Goal: Find specific page/section: Find specific page/section

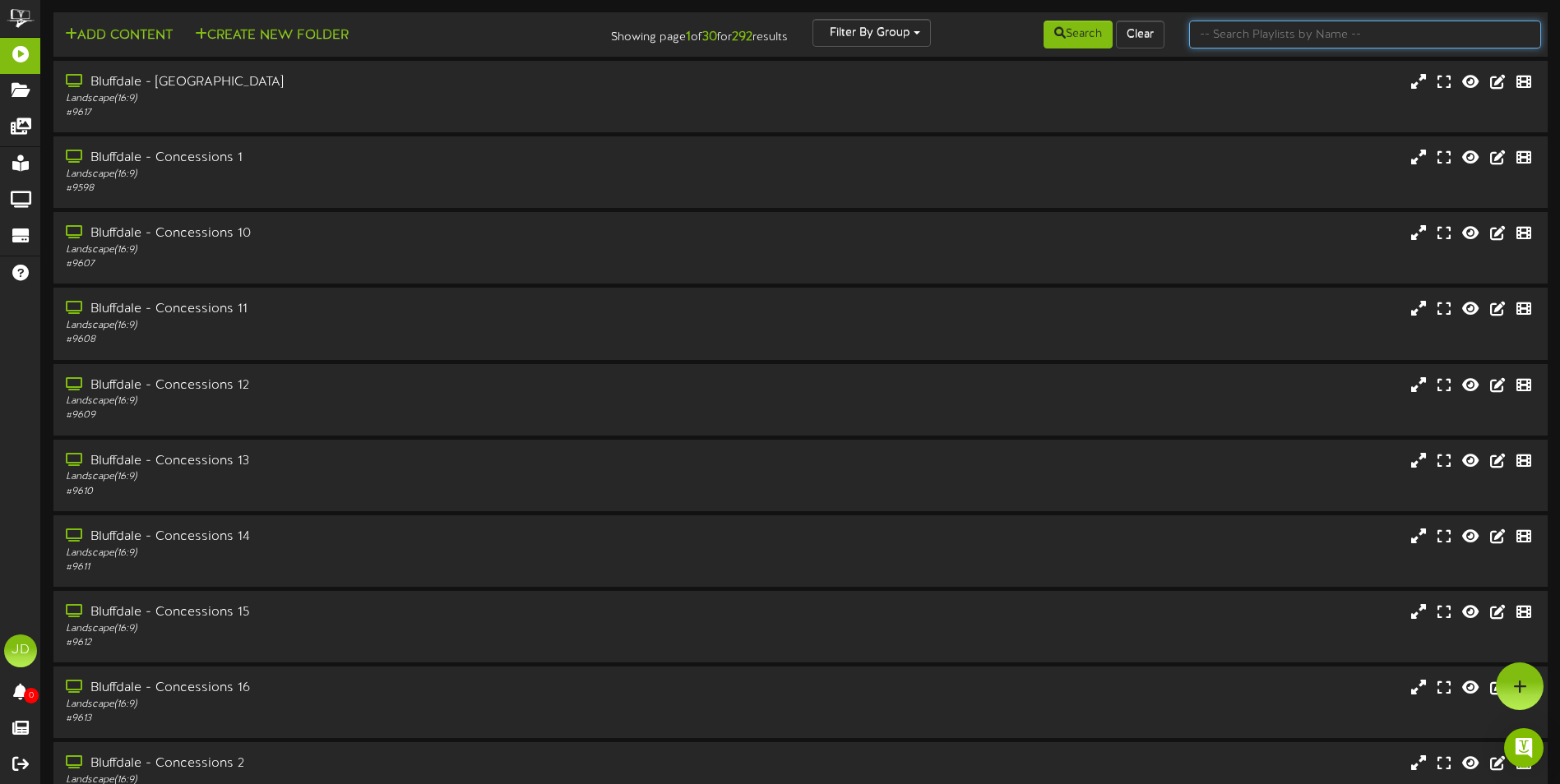
click at [1248, 44] on input "text" at bounding box center [1365, 34] width 352 height 28
type input "surprise"
click at [1090, 45] on button "Search" at bounding box center [1078, 34] width 69 height 28
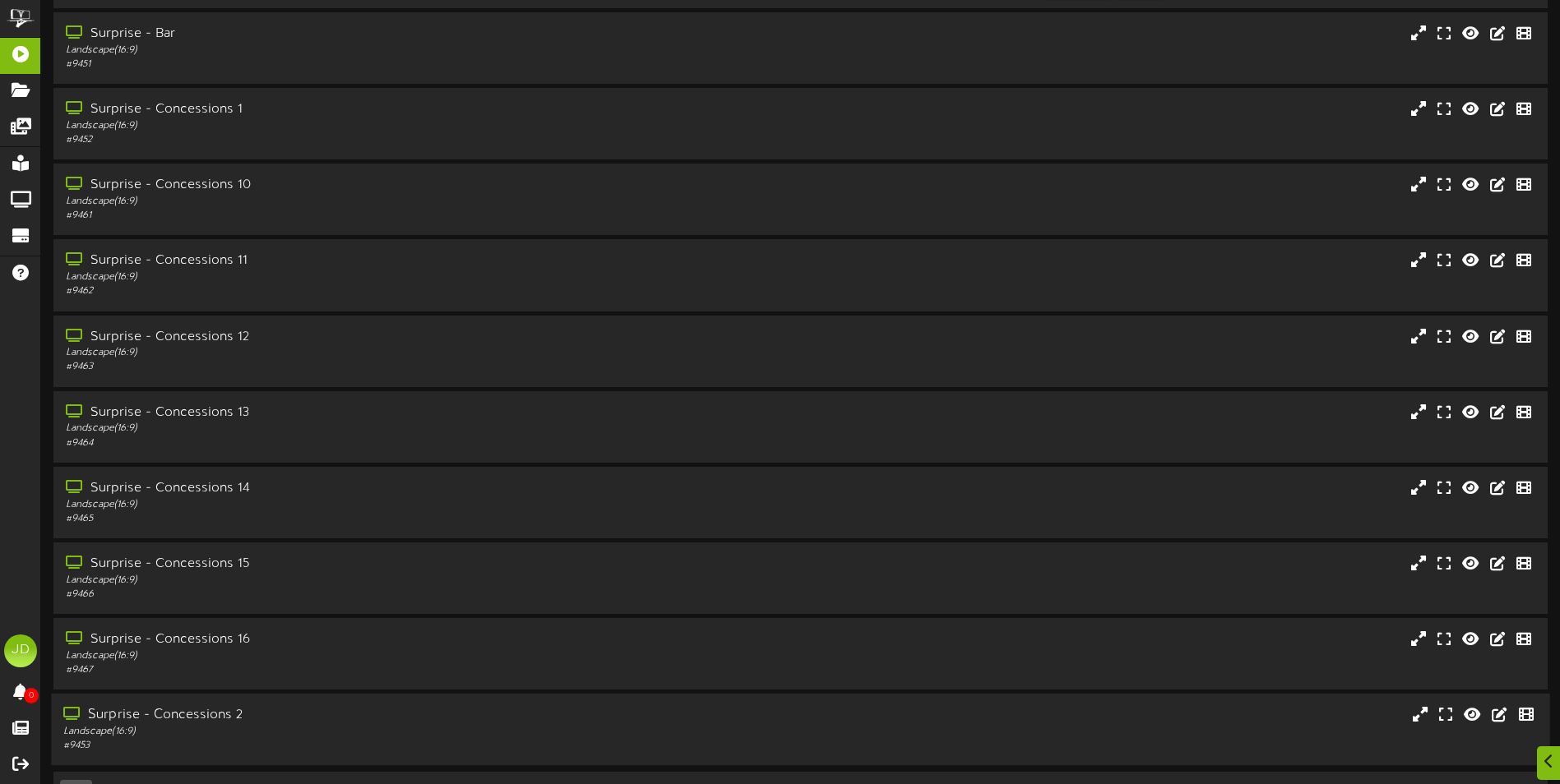
scroll to position [97, 0]
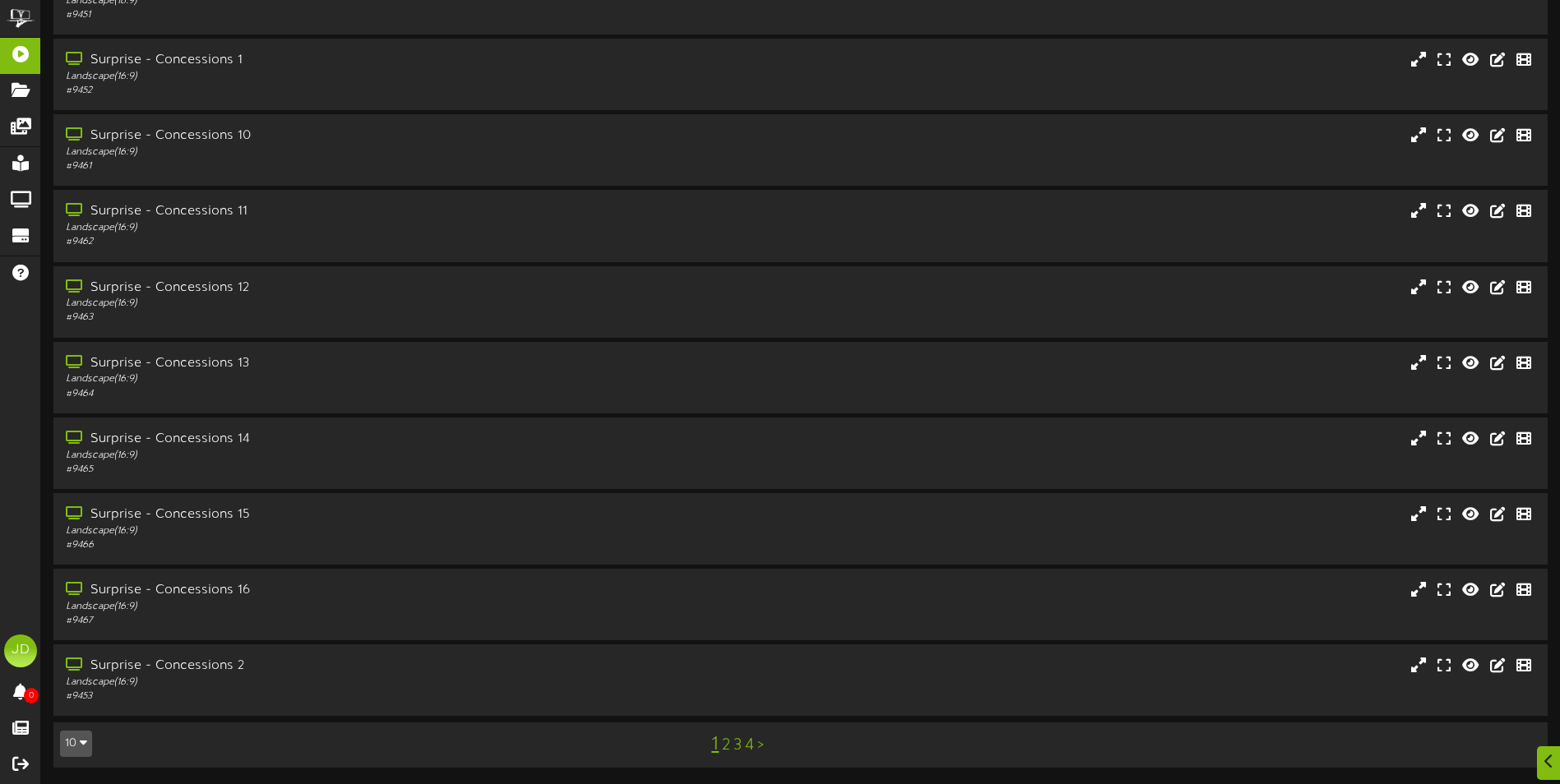
click at [739, 745] on link "3" at bounding box center [738, 746] width 8 height 18
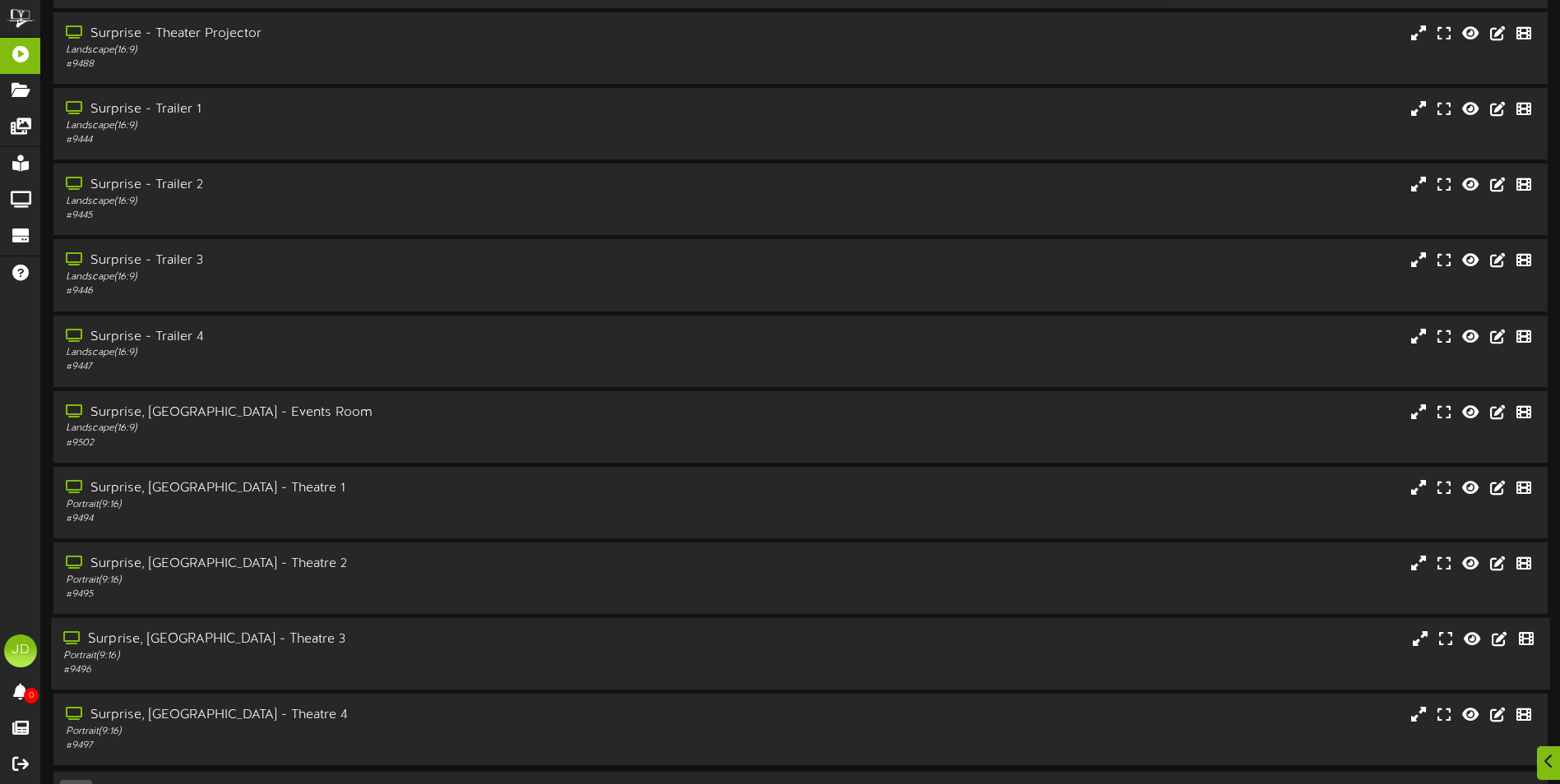
scroll to position [97, 0]
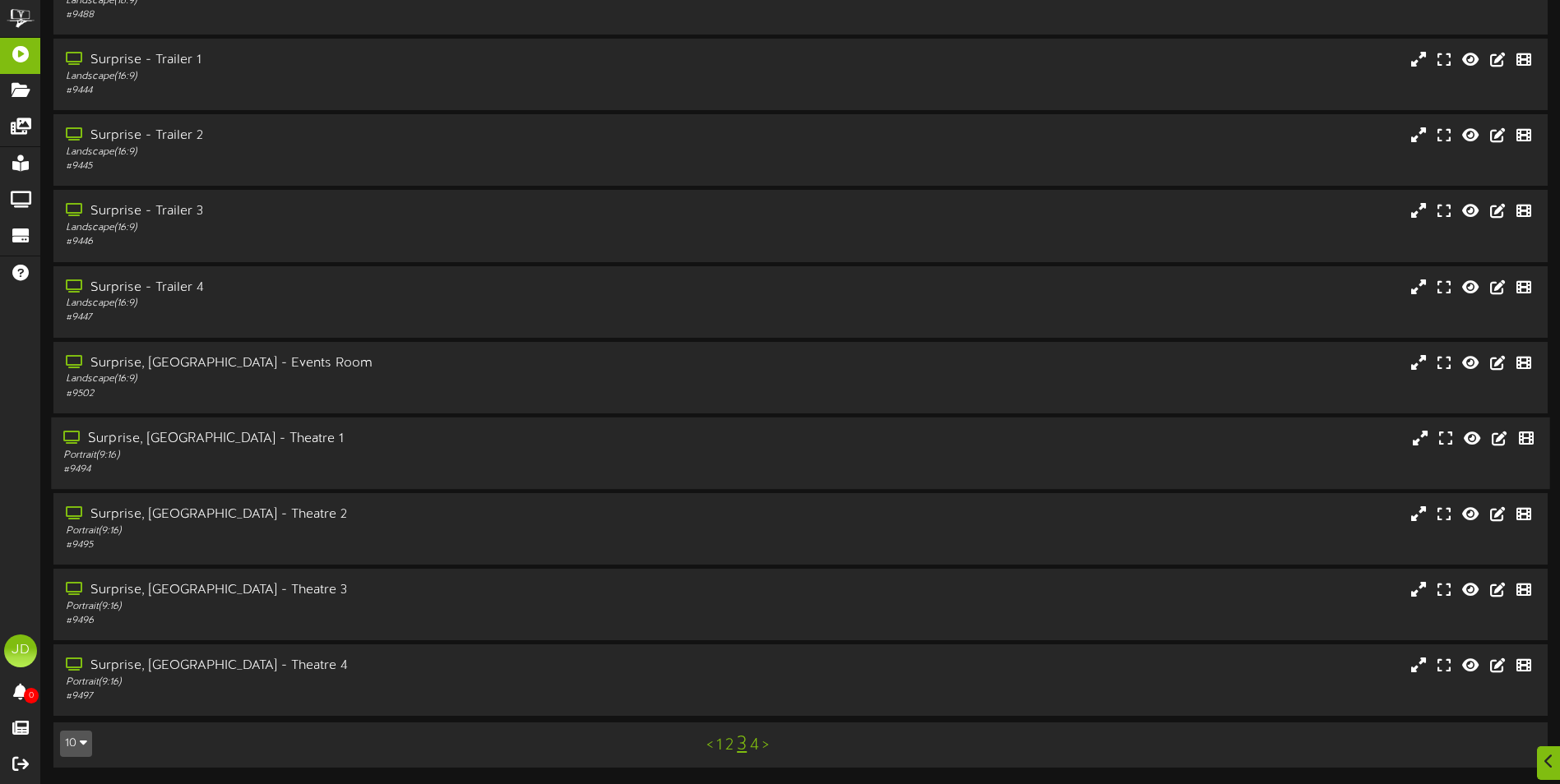
click at [286, 464] on div "# 9494" at bounding box center [362, 470] width 599 height 14
